Goal: Transaction & Acquisition: Book appointment/travel/reservation

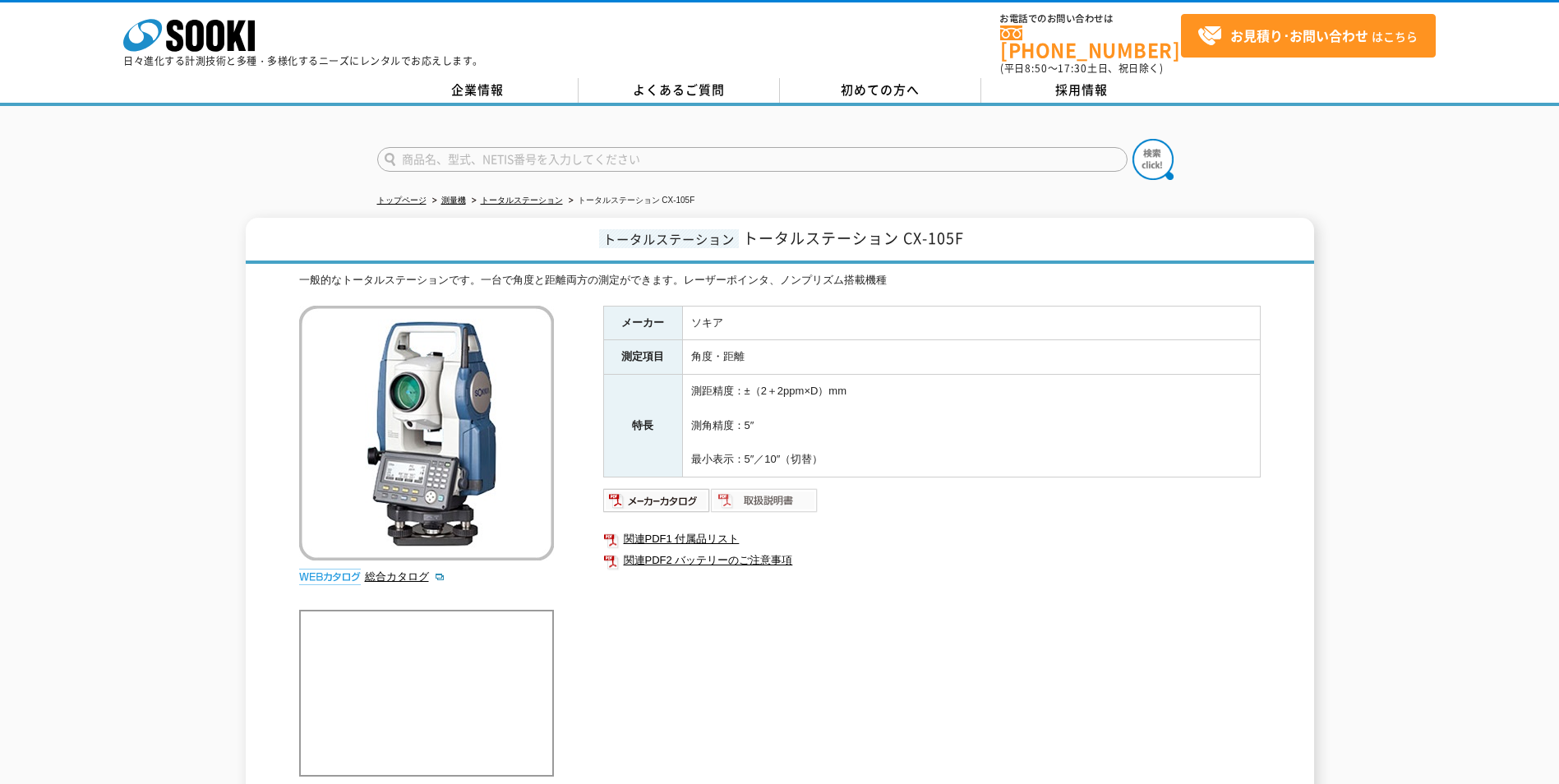
click at [800, 490] on img at bounding box center [764, 500] width 107 height 26
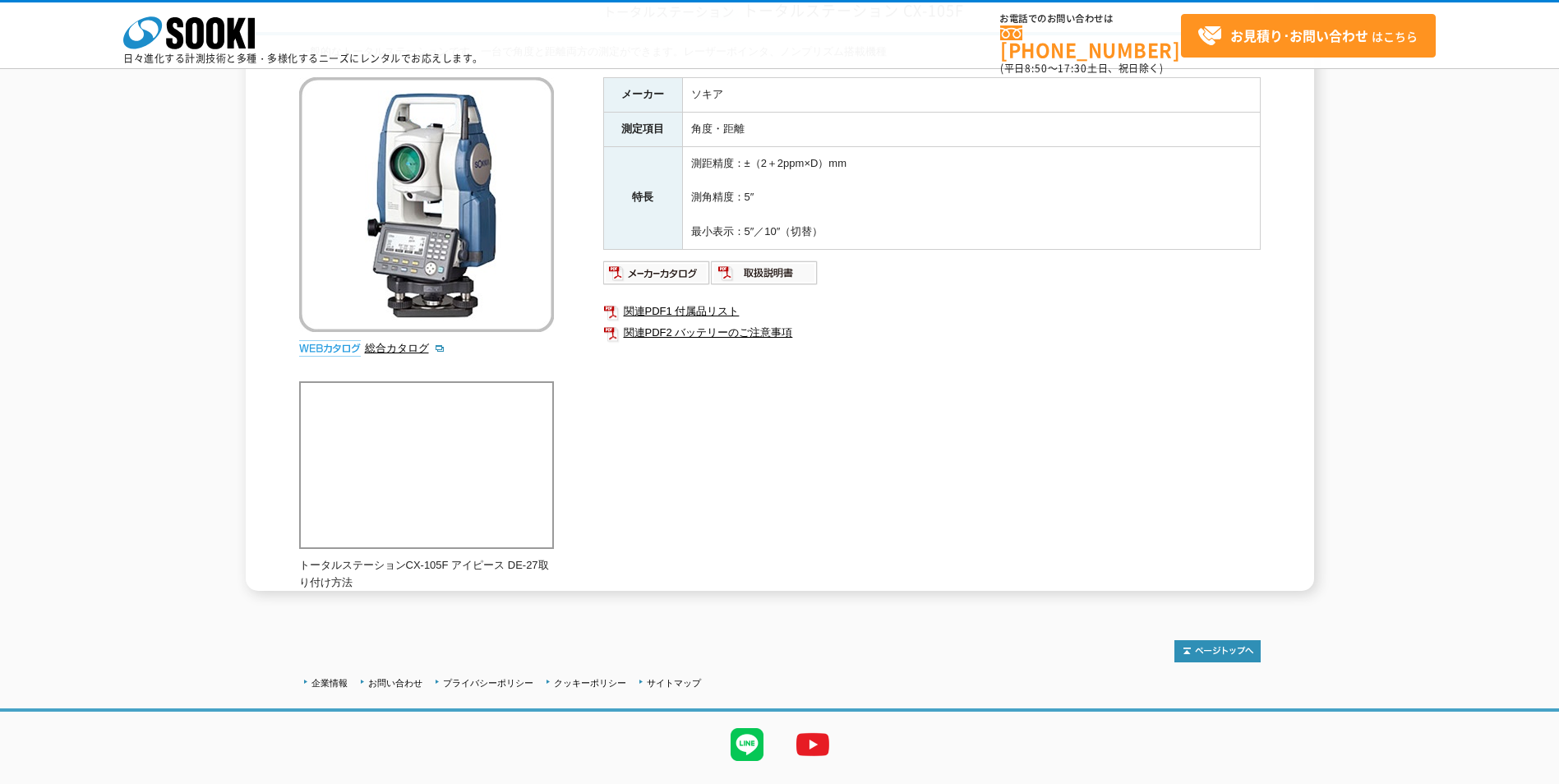
scroll to position [164, 0]
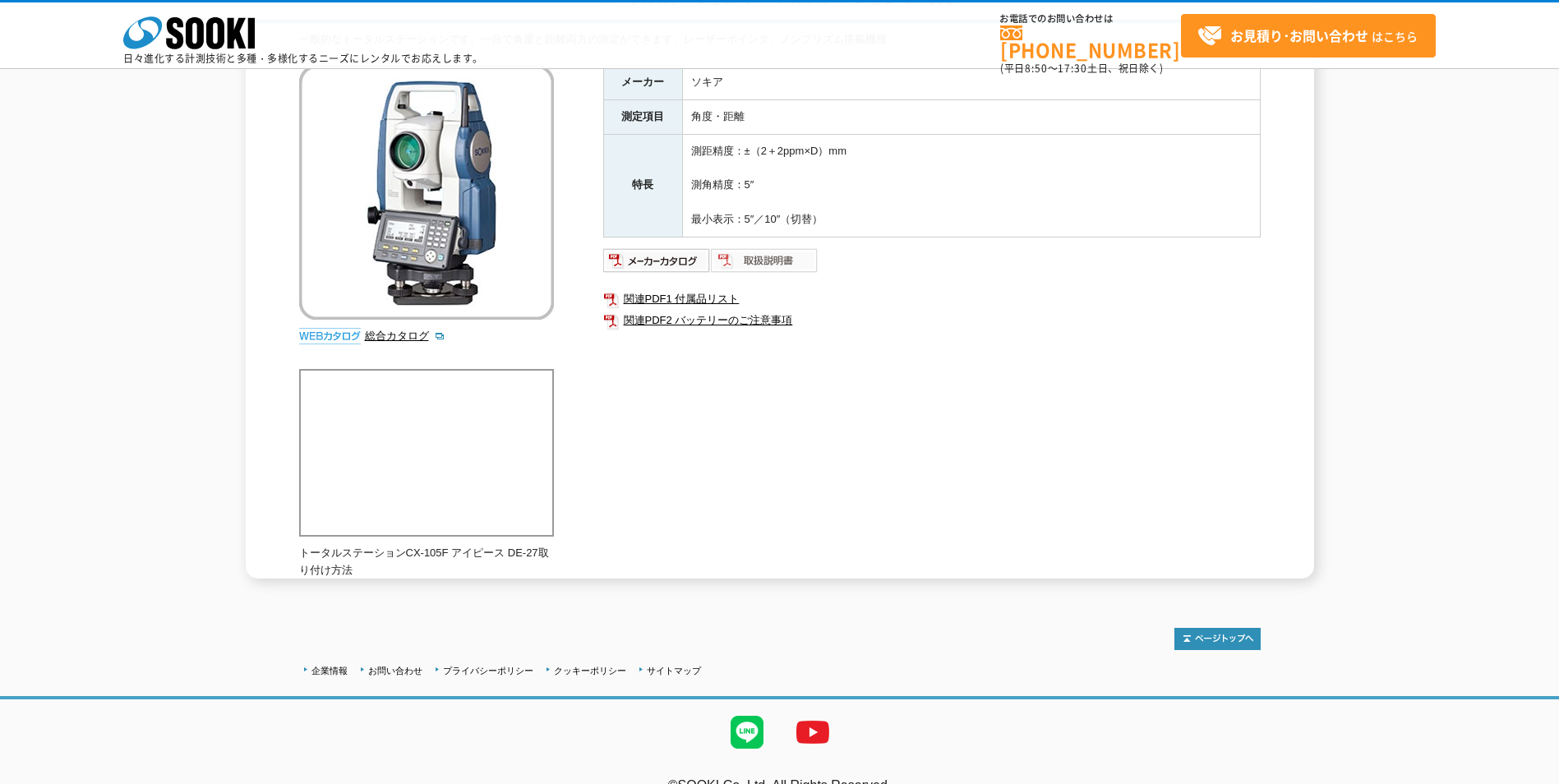
click at [766, 260] on img at bounding box center [764, 261] width 107 height 26
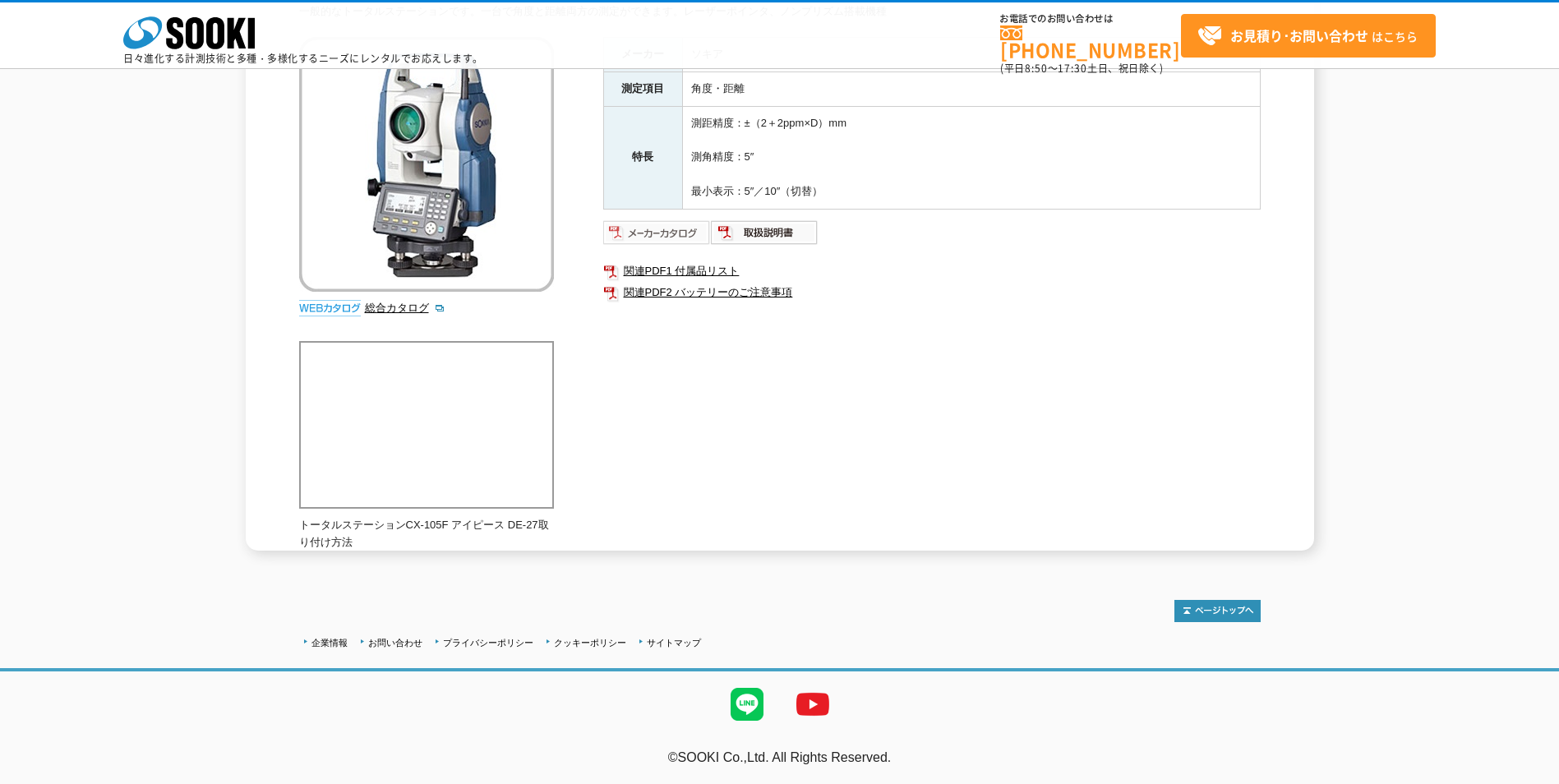
click at [673, 230] on img at bounding box center [657, 233] width 107 height 26
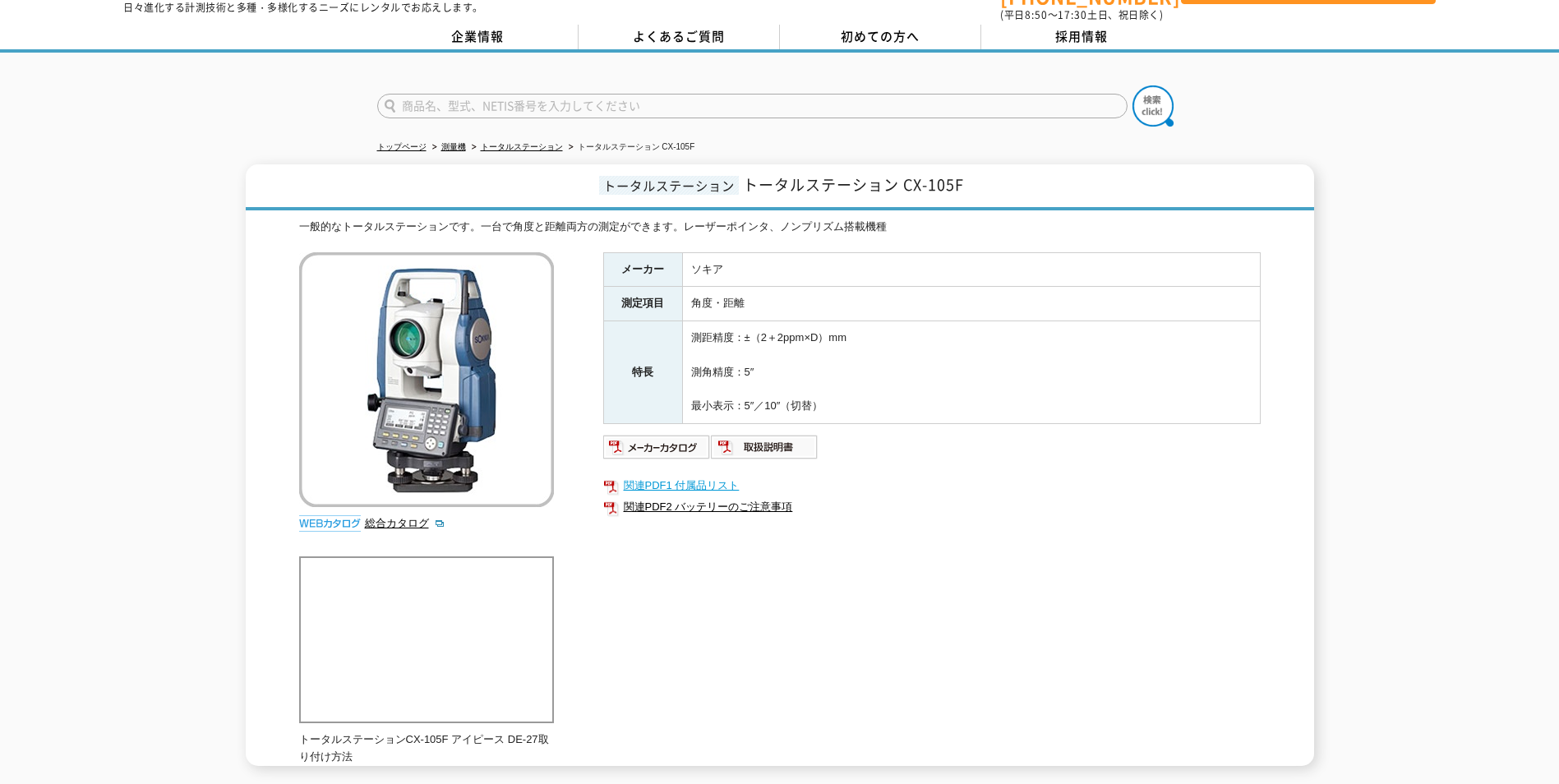
scroll to position [83, 0]
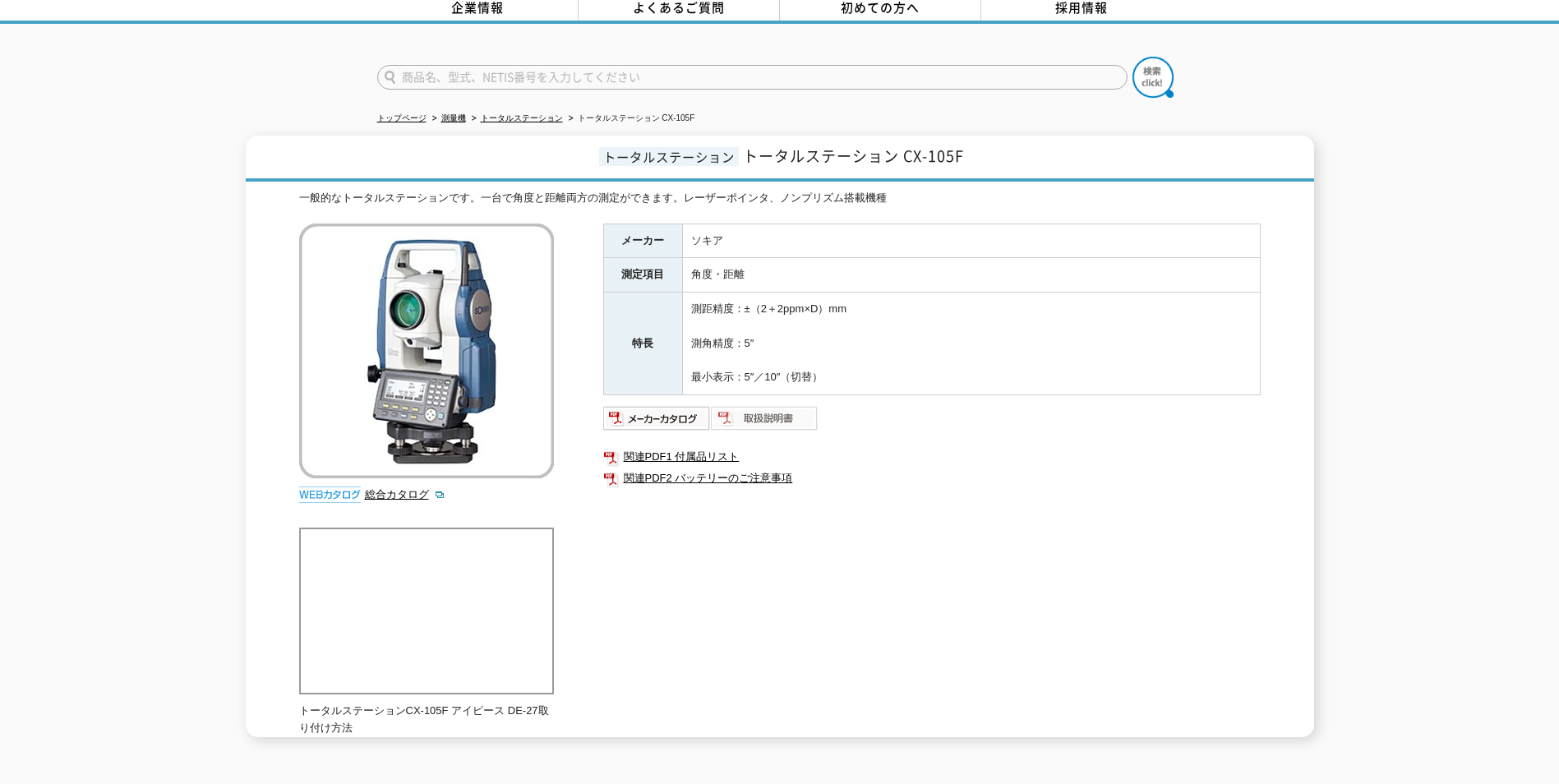
click at [792, 412] on img at bounding box center [764, 418] width 107 height 26
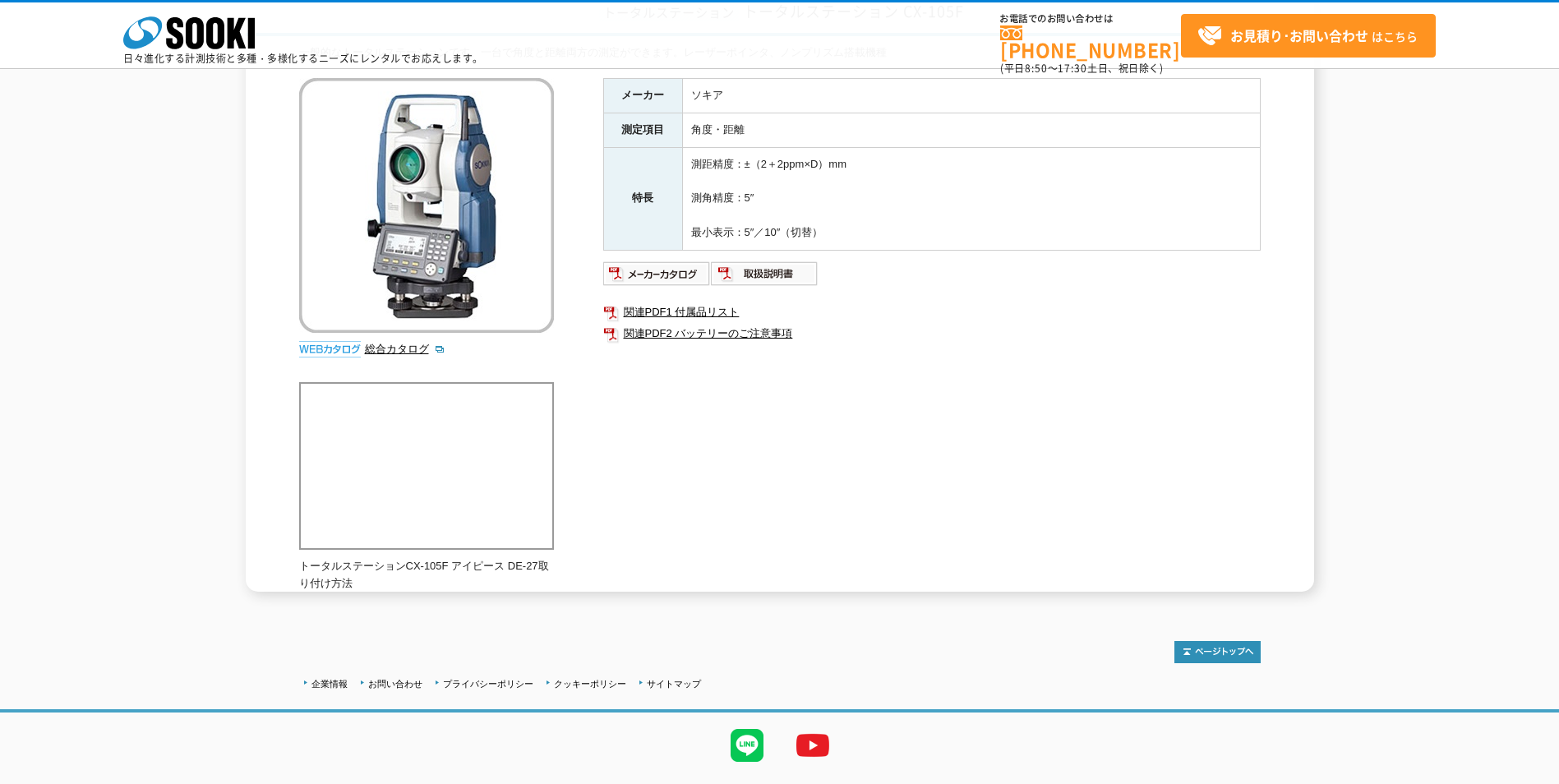
scroll to position [164, 0]
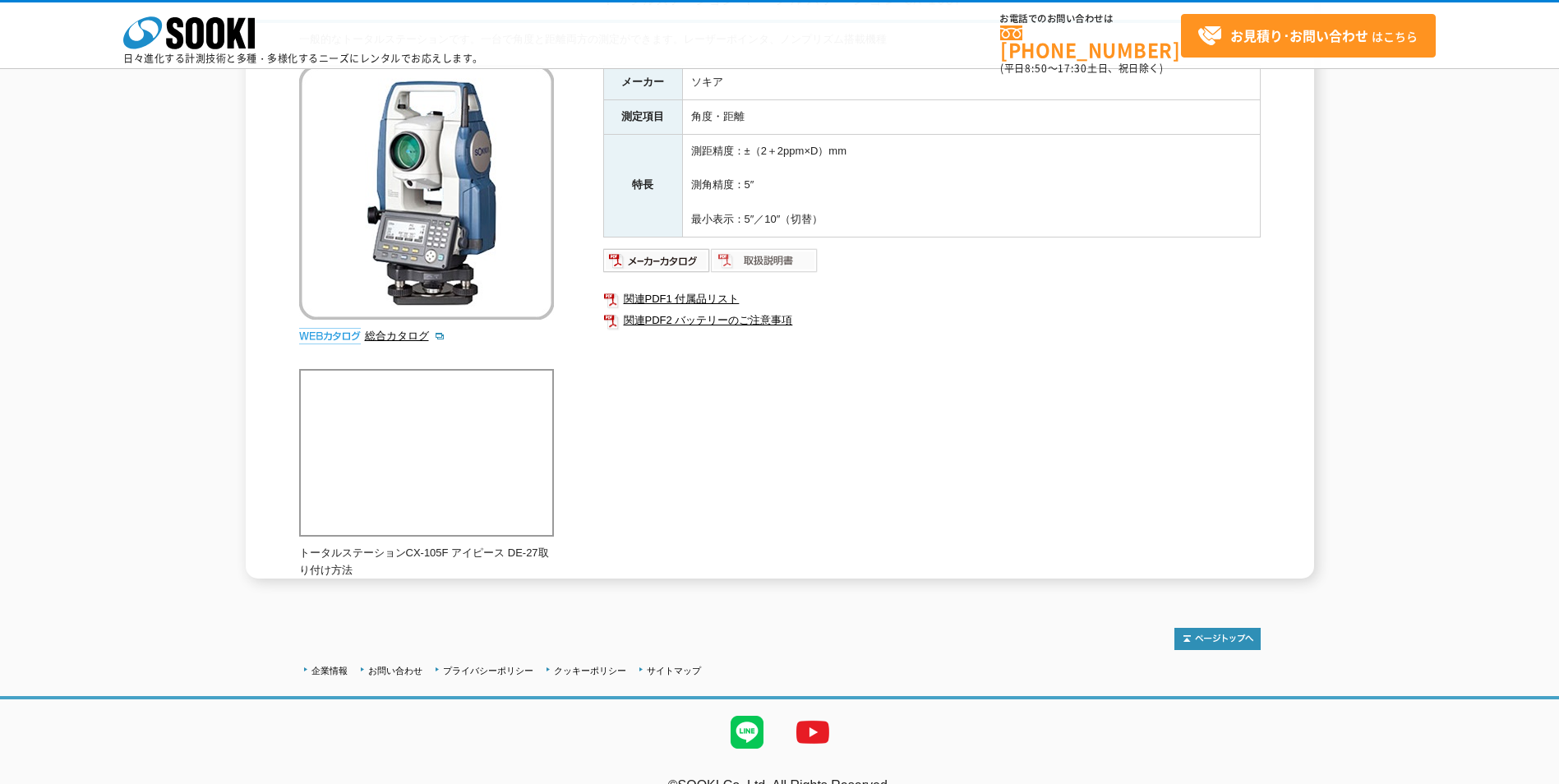
click at [782, 262] on img at bounding box center [764, 261] width 107 height 26
